Goal: Task Accomplishment & Management: Manage account settings

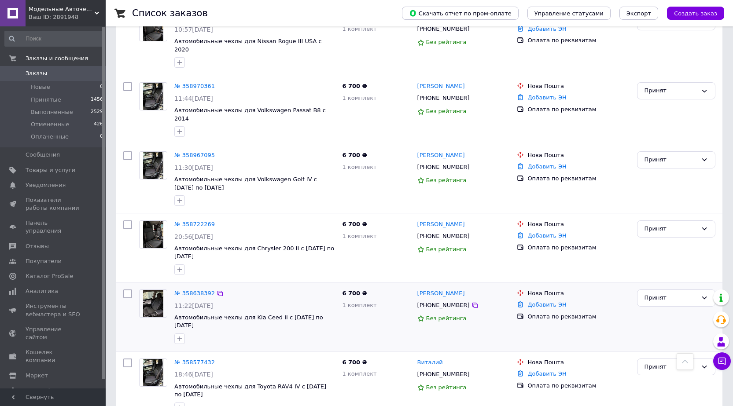
scroll to position [1019, 0]
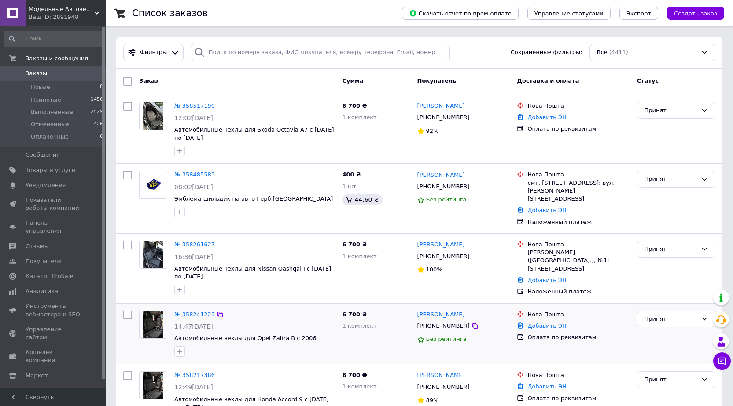
click at [190, 311] on link "№ 358241223" at bounding box center [194, 314] width 40 height 7
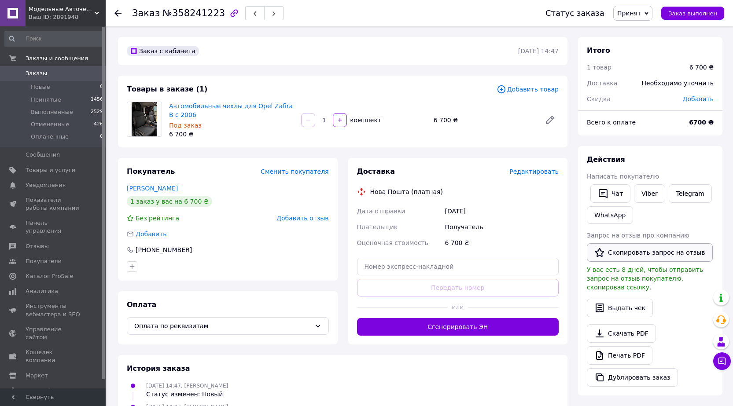
click at [656, 254] on button "Скопировать запрос на отзыв" at bounding box center [650, 252] width 126 height 18
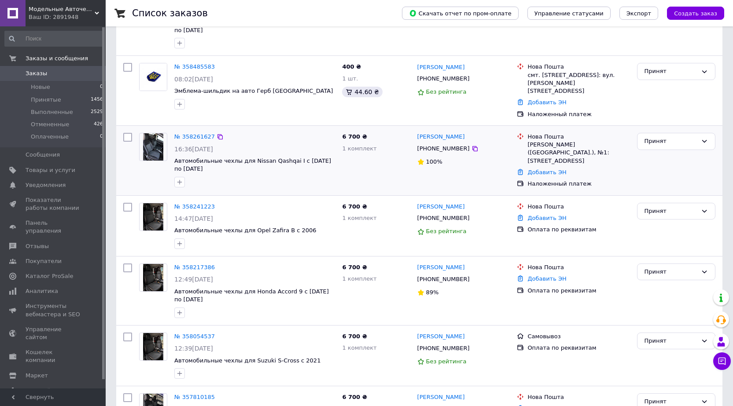
scroll to position [132, 0]
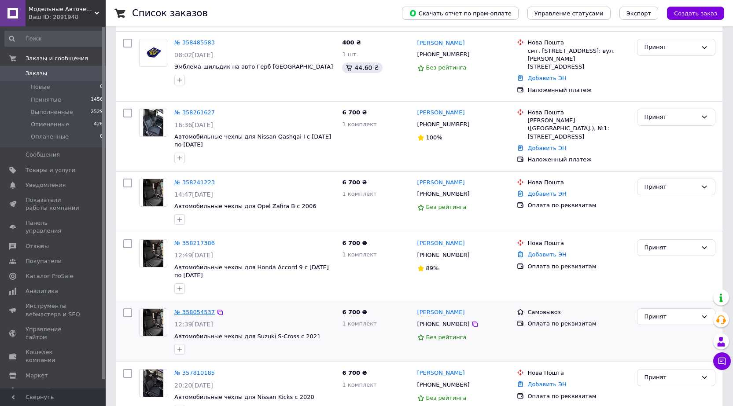
click at [199, 309] on link "№ 358054537" at bounding box center [194, 312] width 40 height 7
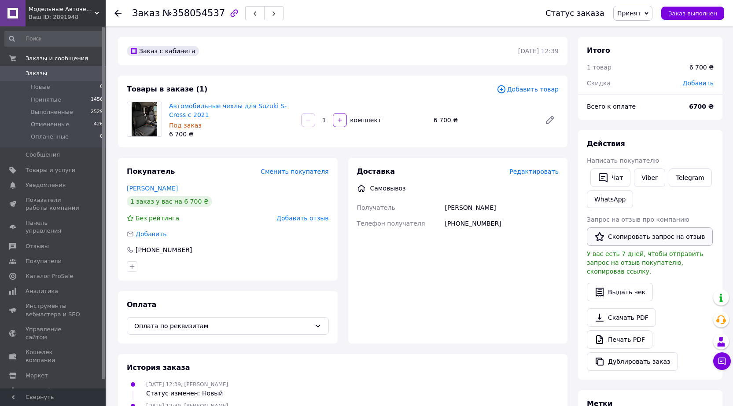
click at [655, 239] on button "Скопировать запрос на отзыв" at bounding box center [650, 237] width 126 height 18
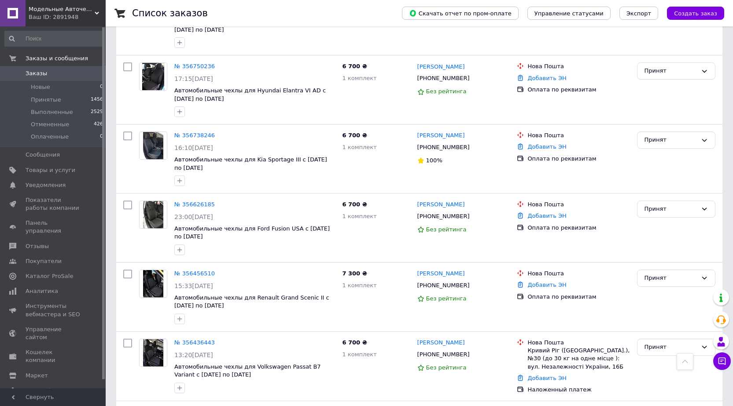
scroll to position [1003, 0]
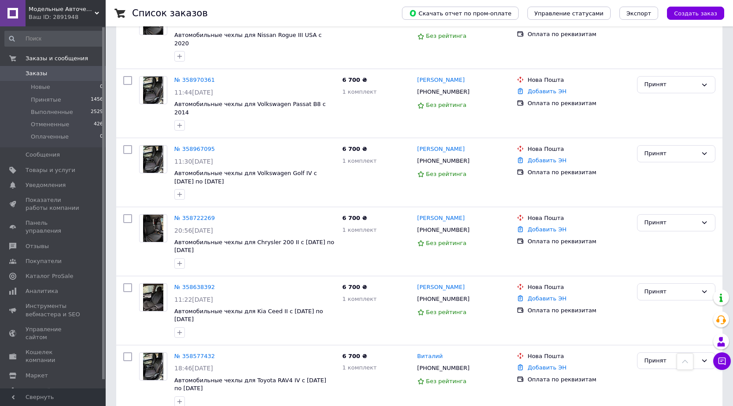
scroll to position [1019, 0]
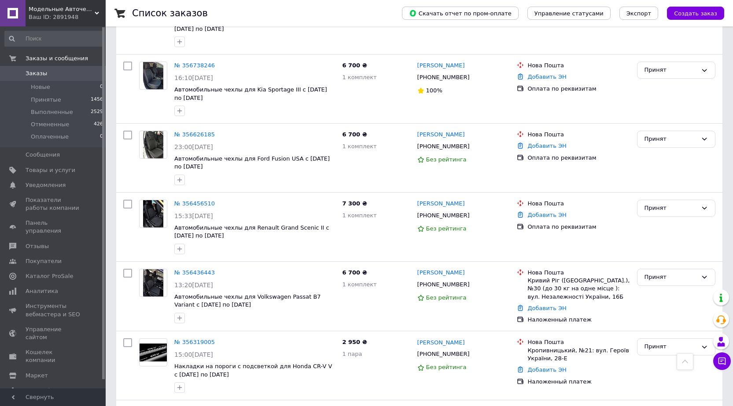
scroll to position [1003, 0]
